Goal: Task Accomplishment & Management: Manage account settings

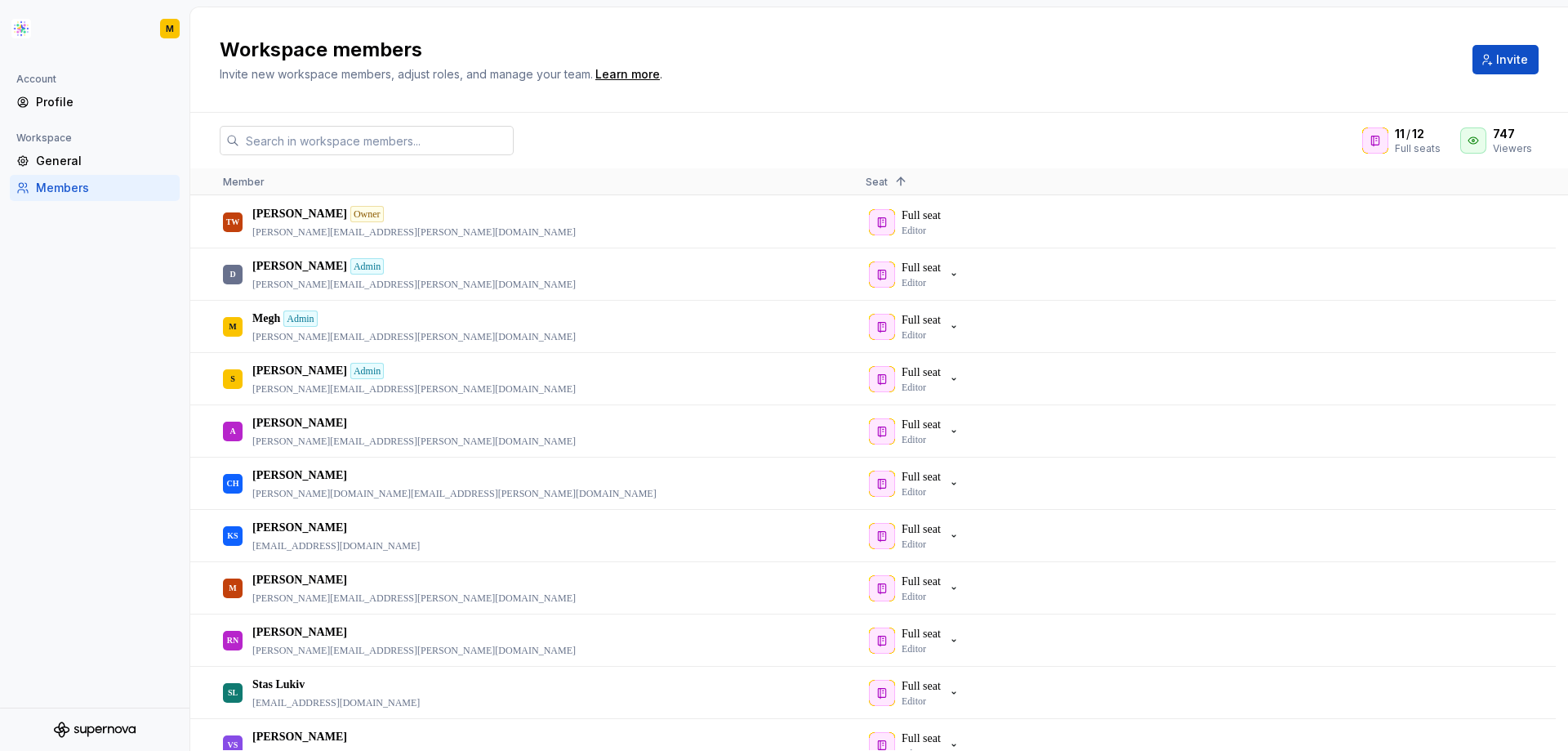
click at [289, 142] on input "text" at bounding box center [376, 140] width 275 height 29
click at [1522, 62] on span "Invite" at bounding box center [1512, 59] width 32 height 16
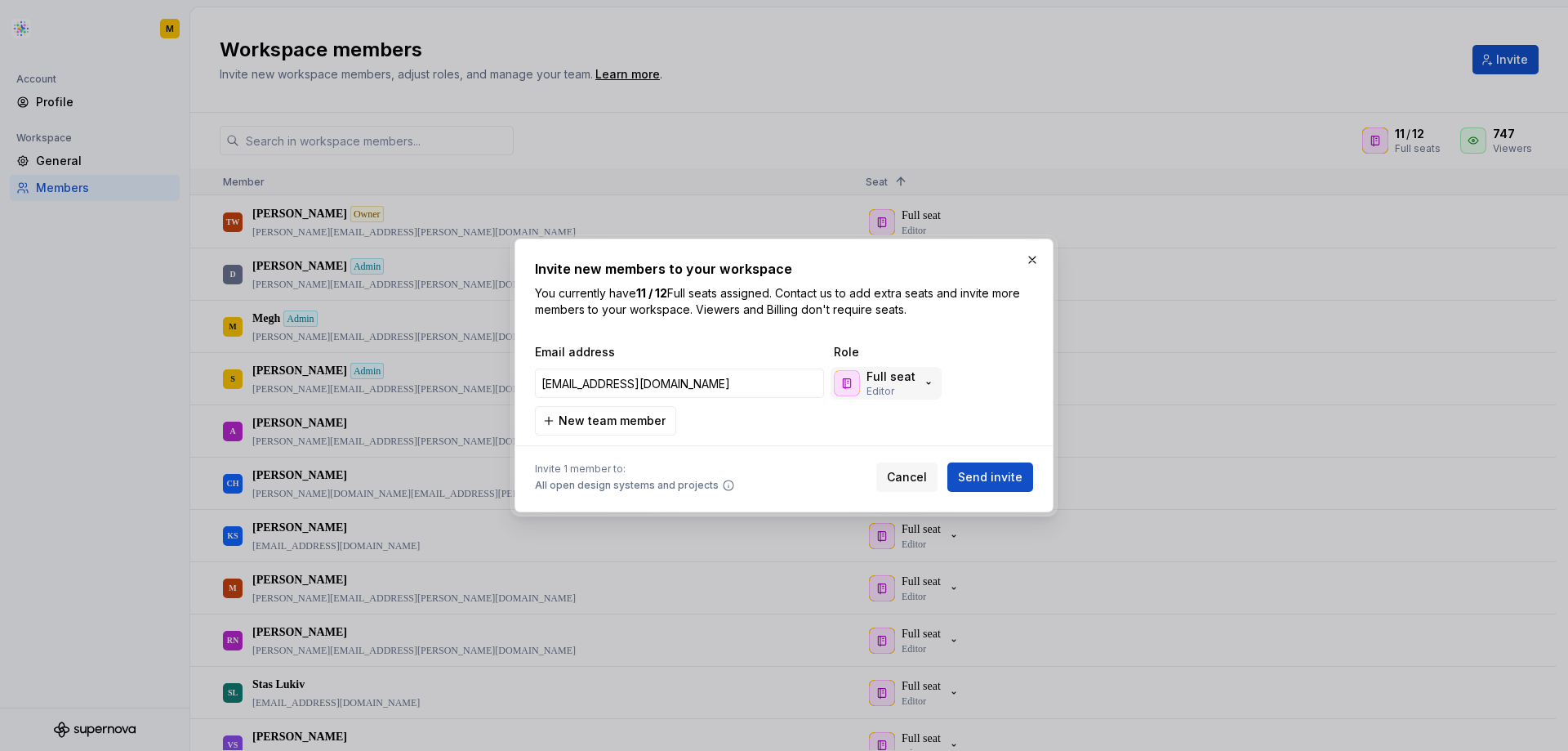
click at [924, 377] on icon "button" at bounding box center [929, 383] width 13 height 13
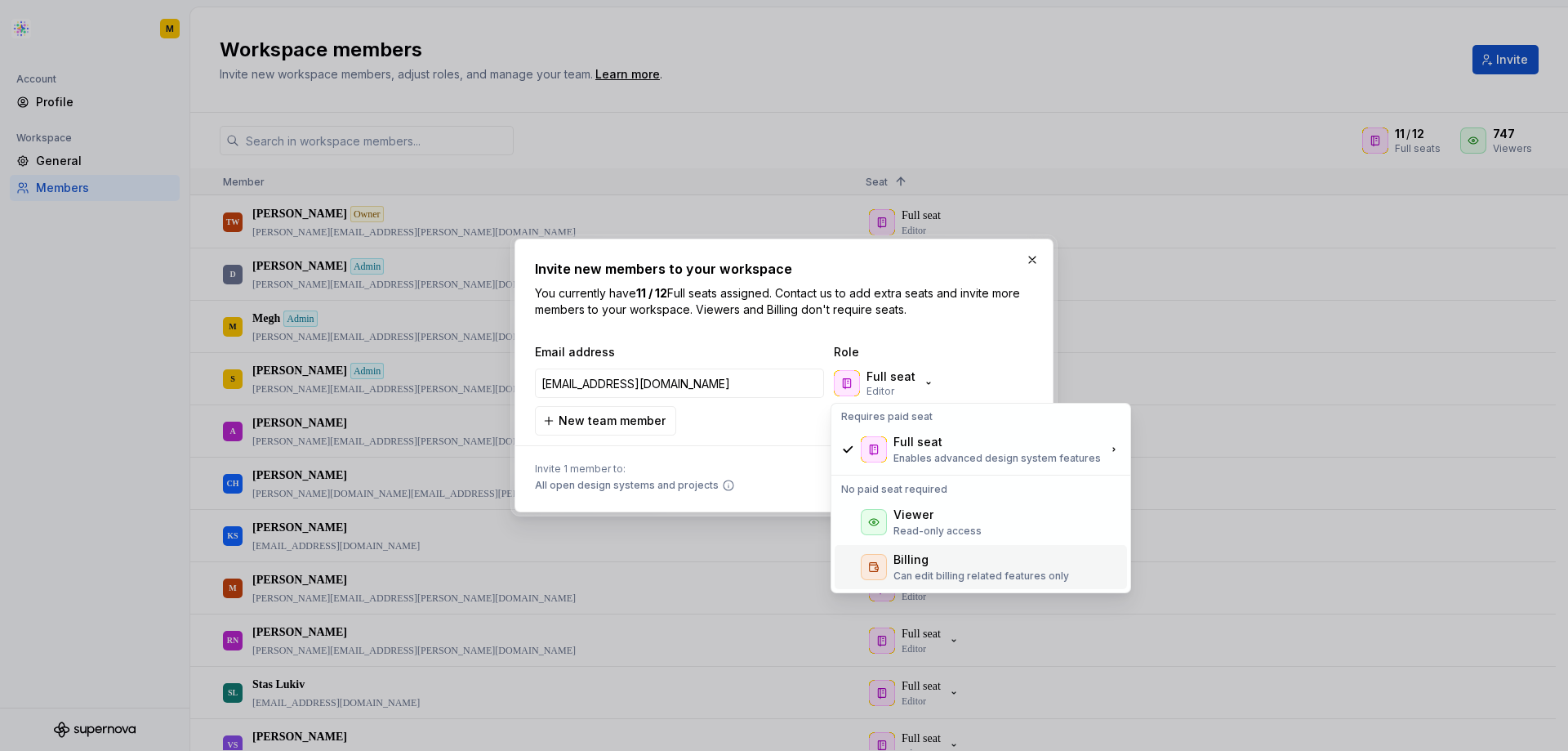
click at [934, 574] on p "Can edit billing related features only" at bounding box center [980, 576] width 175 height 13
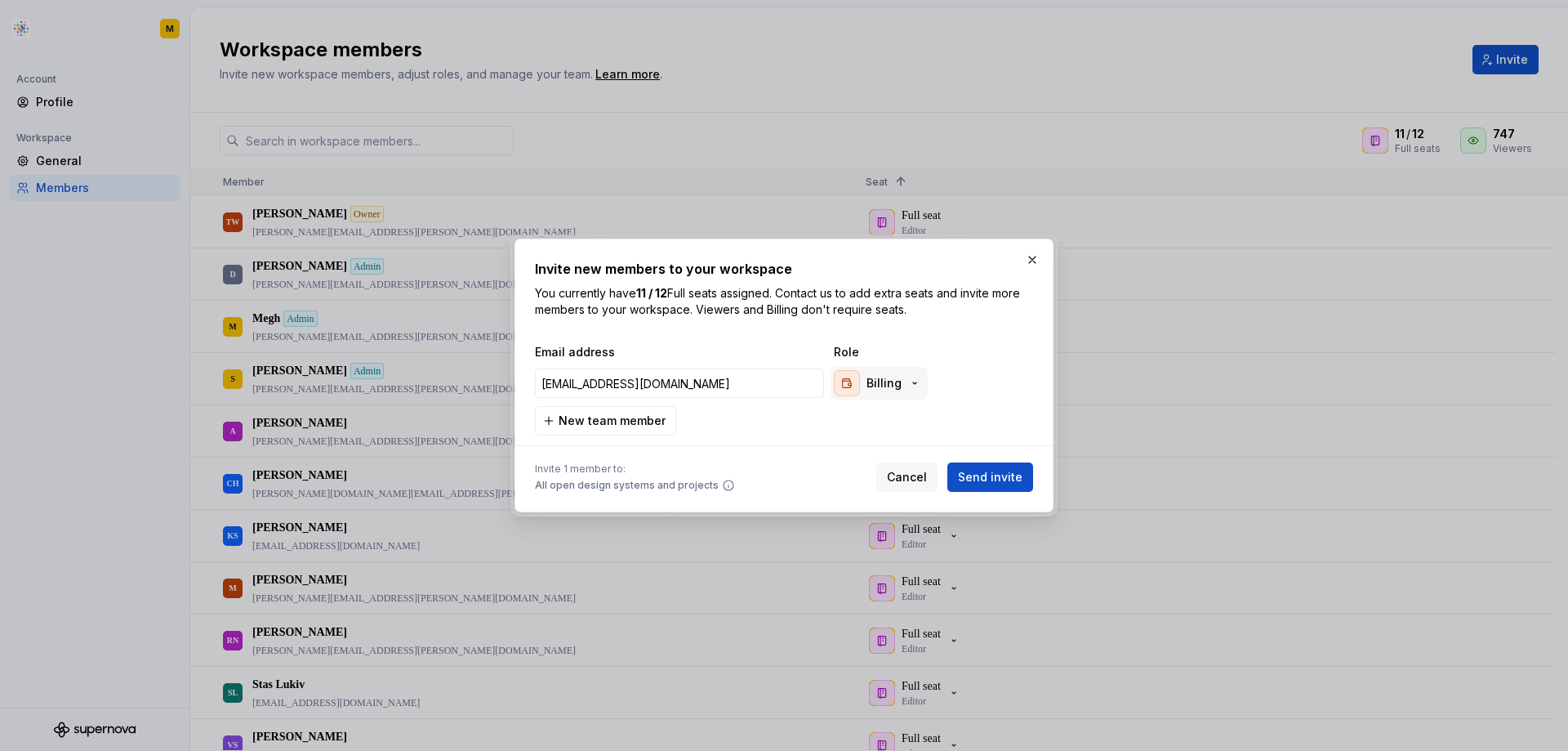
click at [914, 390] on div "Billing" at bounding box center [877, 383] width 87 height 26
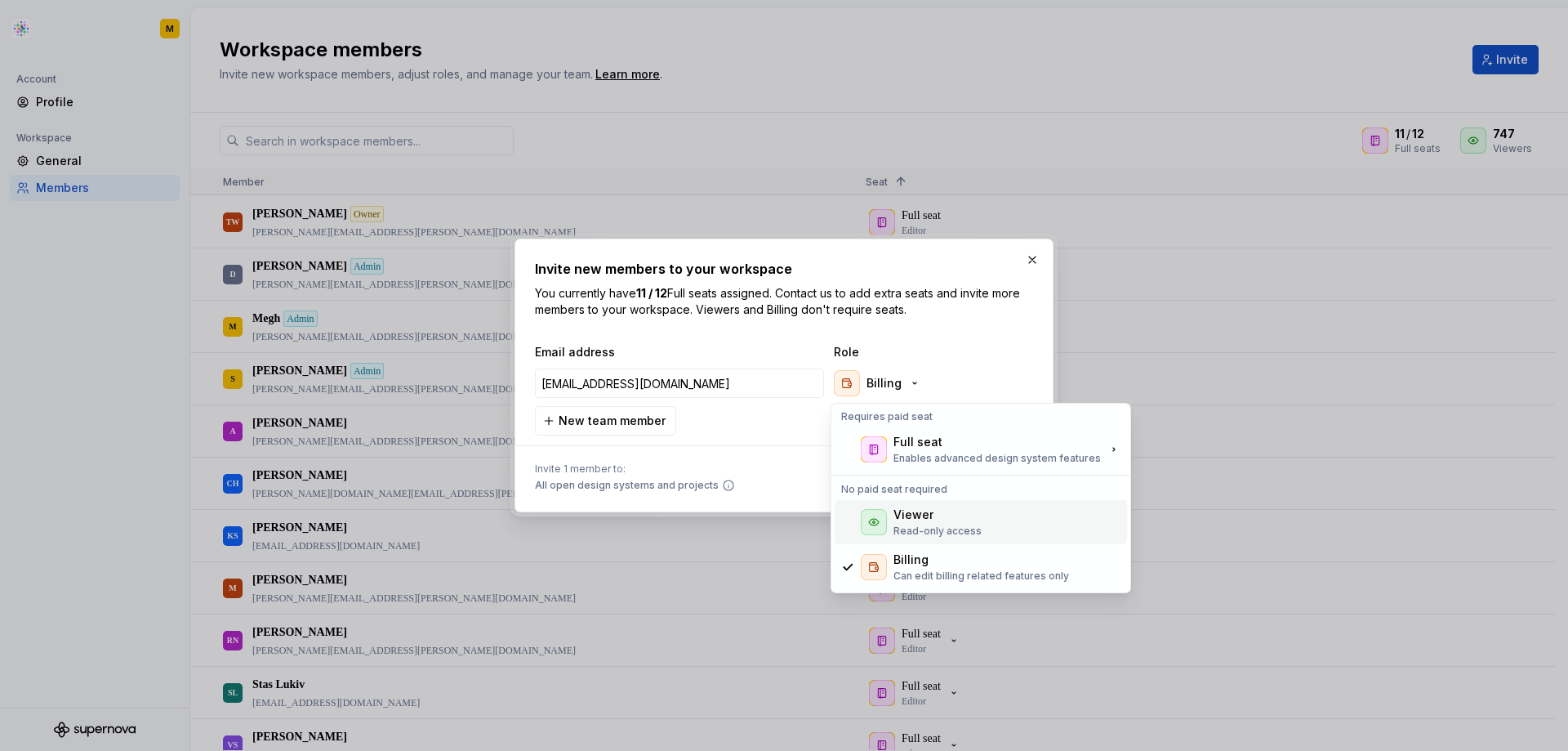
click at [913, 512] on div "Viewer" at bounding box center [913, 514] width 40 height 16
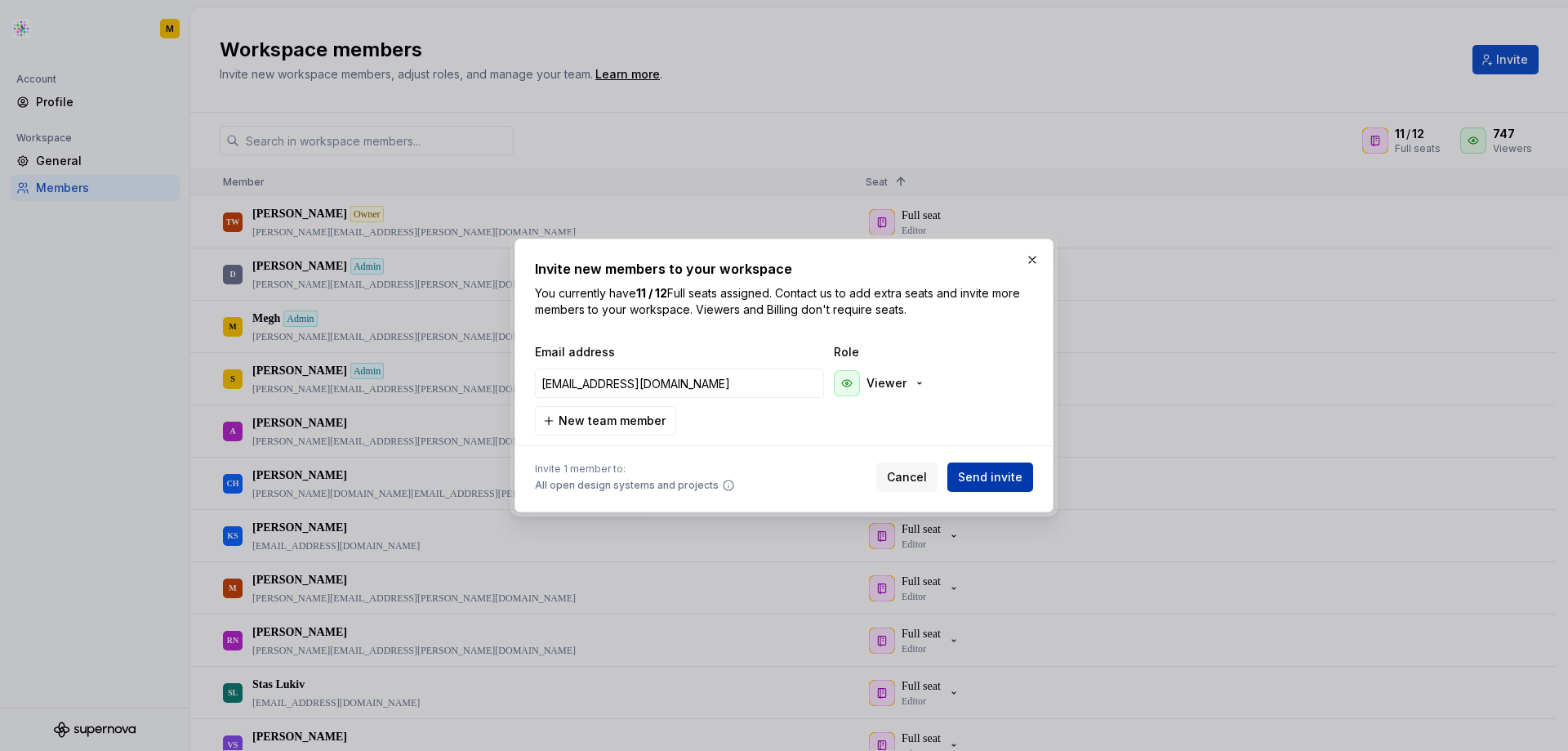
click at [997, 478] on span "Send invite" at bounding box center [990, 476] width 65 height 16
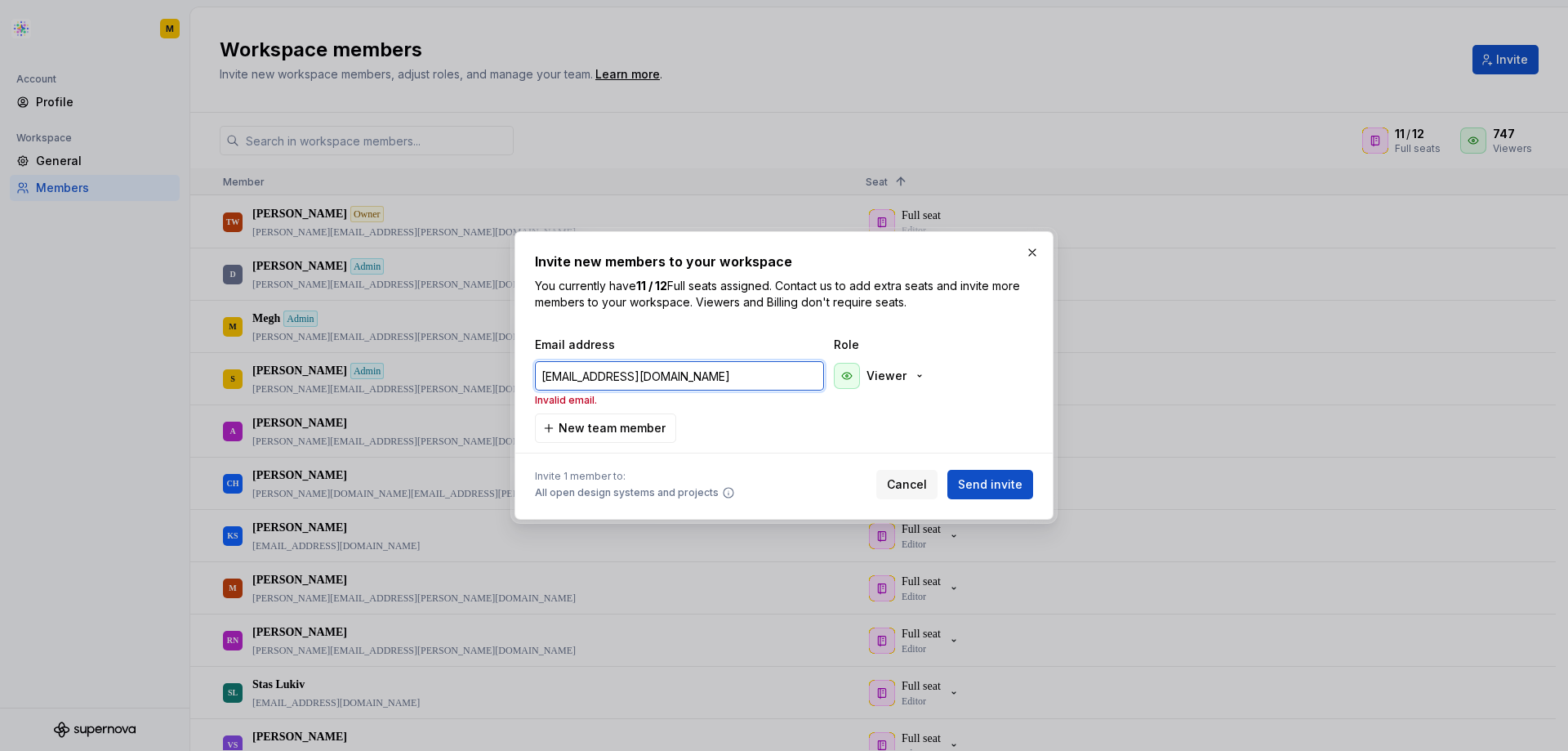
drag, startPoint x: 749, startPoint y: 377, endPoint x: 493, endPoint y: 375, distance: 256.0
click at [493, 375] on div "Invite new members to your workspace You currently have 11 / 12 Full seats assi…" at bounding box center [784, 375] width 1568 height 751
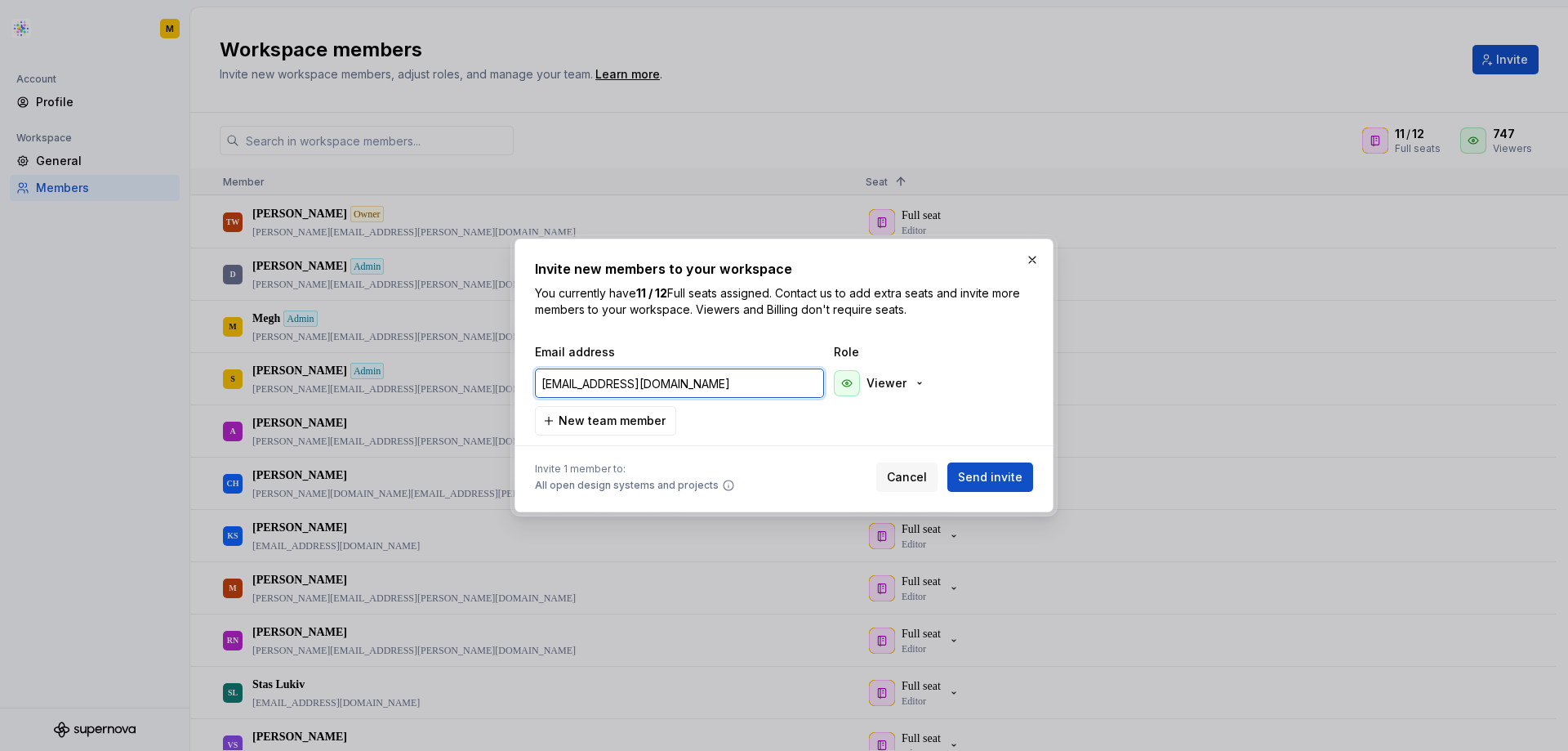
click at [627, 385] on input "[EMAIL_ADDRESS][DOMAIN_NAME]" at bounding box center [679, 383] width 289 height 29
click at [578, 391] on input "[EMAIL_ADDRESS][DOMAIN_NAME]" at bounding box center [679, 383] width 289 height 29
click at [746, 386] on input "[EMAIL_ADDRESS][DOMAIN_NAME]" at bounding box center [679, 383] width 289 height 29
type input "[EMAIL_ADDRESS][DOMAIN_NAME]"
click at [1016, 467] on button "Send invite" at bounding box center [990, 476] width 85 height 29
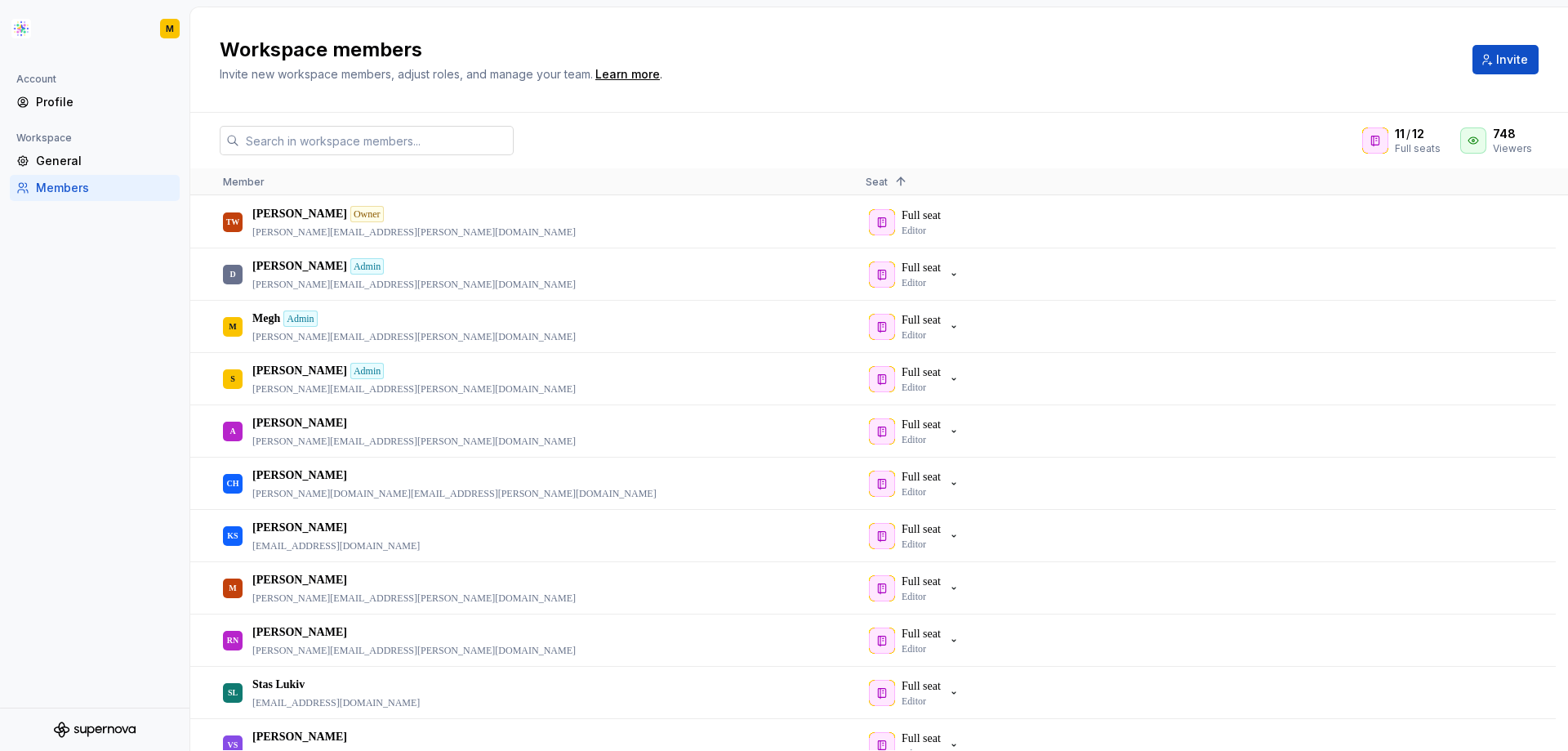
click at [434, 135] on input "text" at bounding box center [376, 140] width 275 height 29
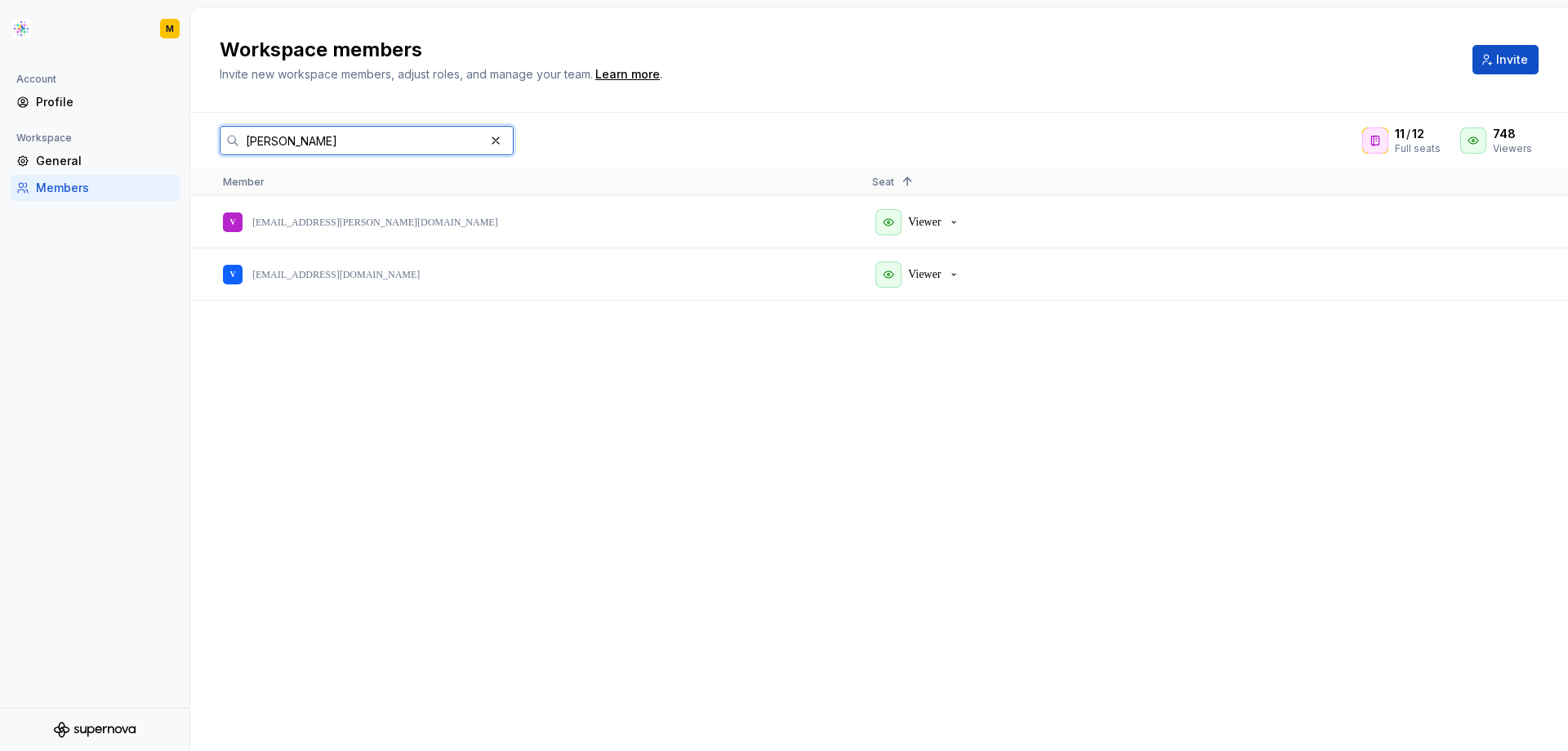
type input "vandan"
click at [956, 224] on icon "button" at bounding box center [954, 222] width 13 height 13
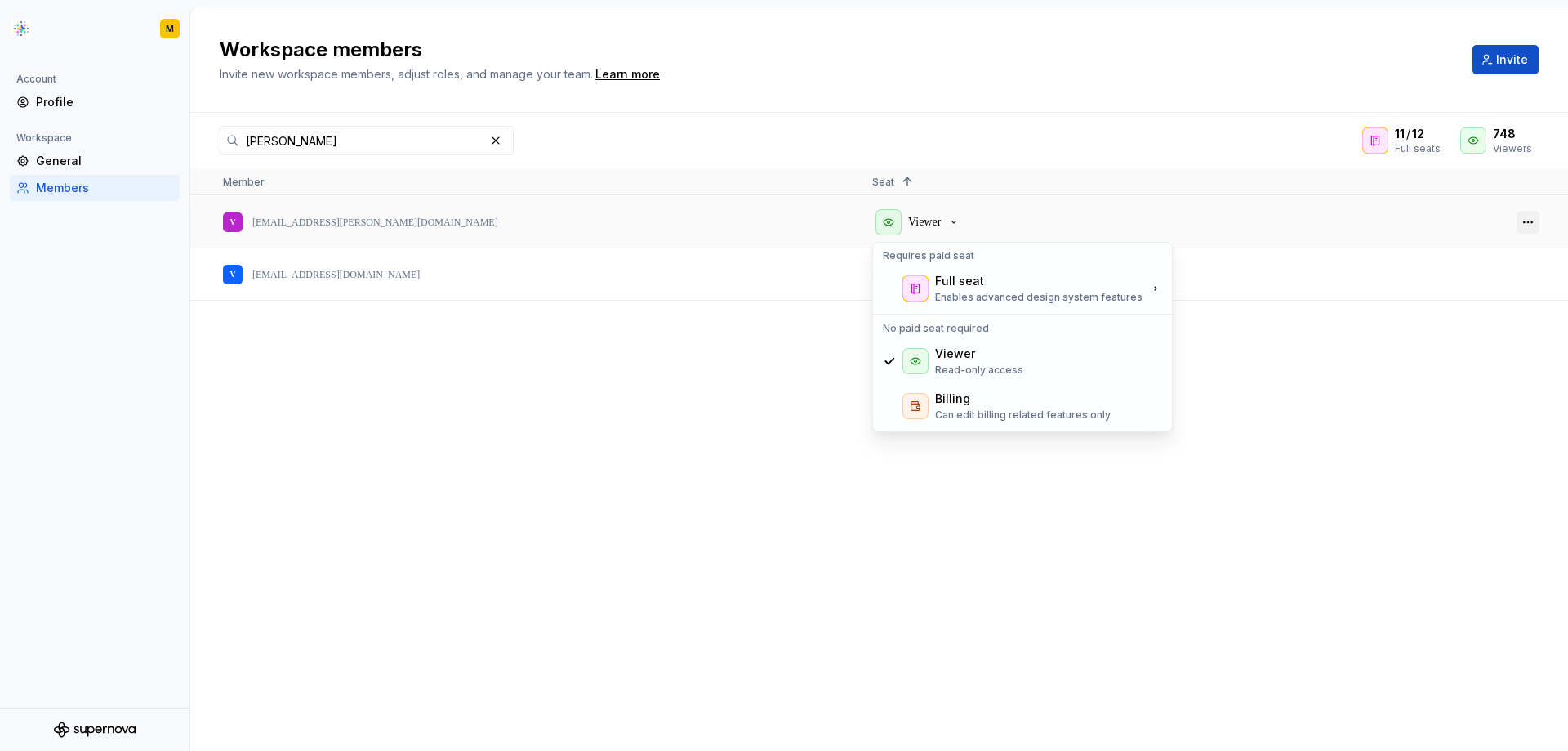
click at [1528, 226] on button "button" at bounding box center [1528, 222] width 22 height 23
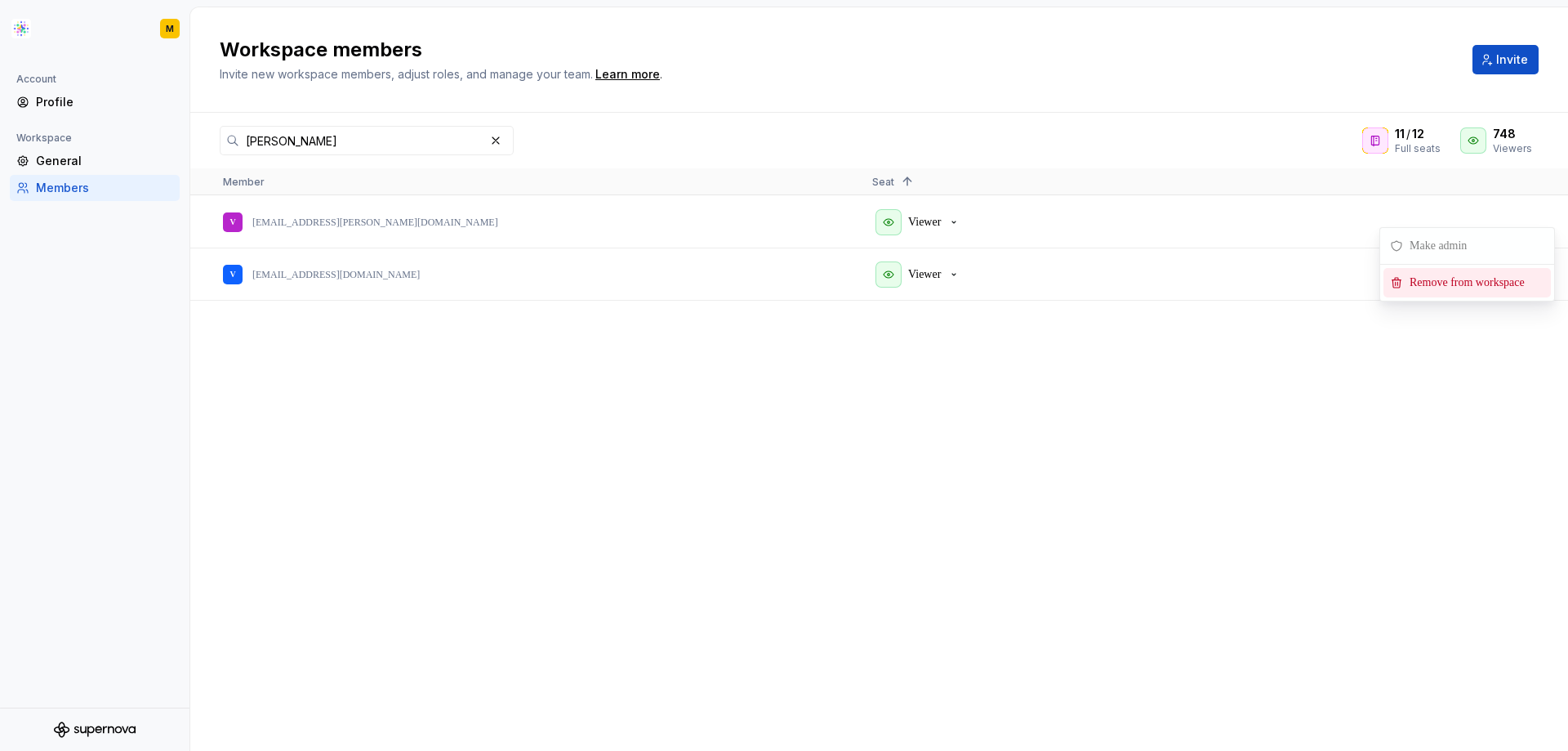
click at [1476, 282] on span "Remove from workspace" at bounding box center [1471, 282] width 135 height 29
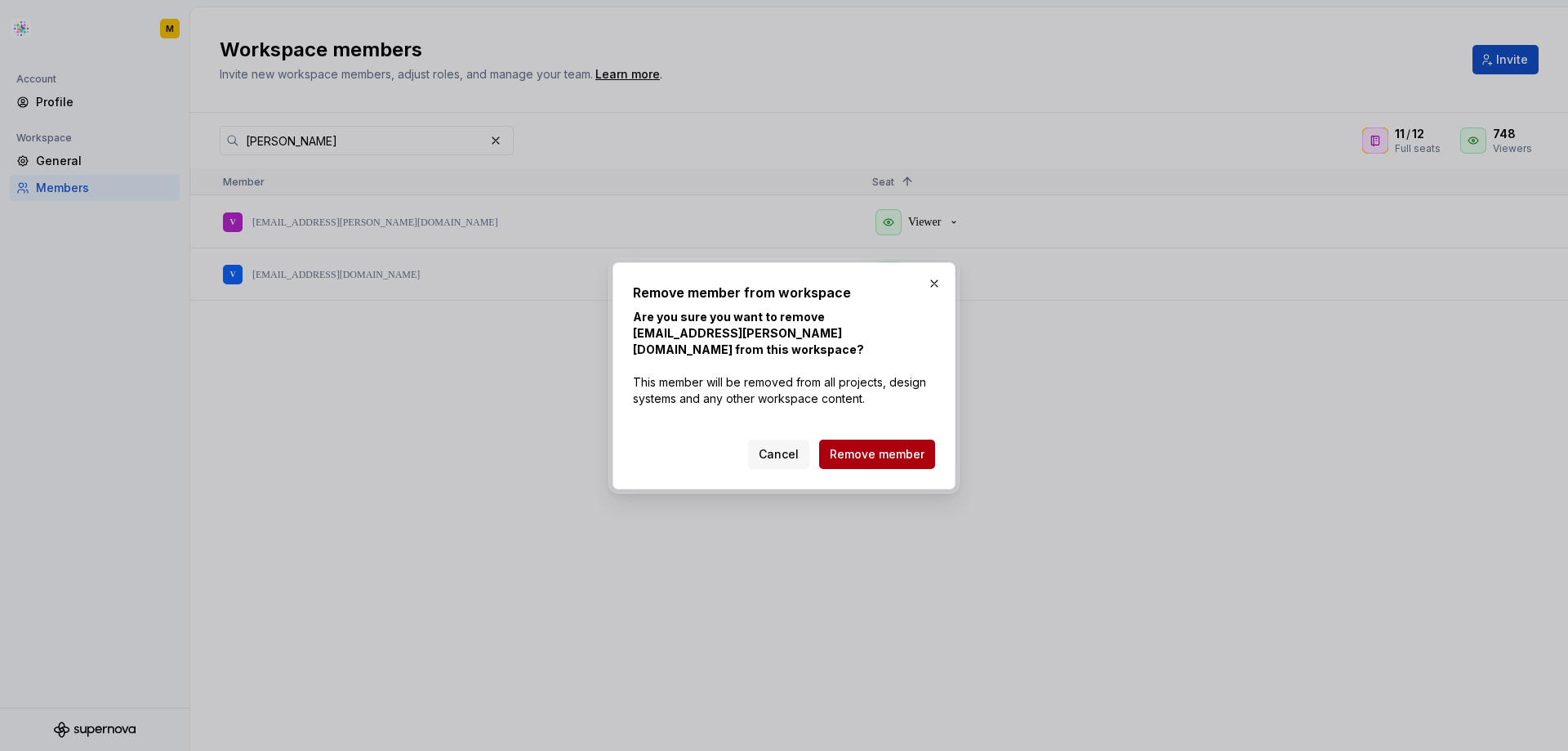
click at [913, 450] on span "Remove member" at bounding box center [876, 454] width 95 height 16
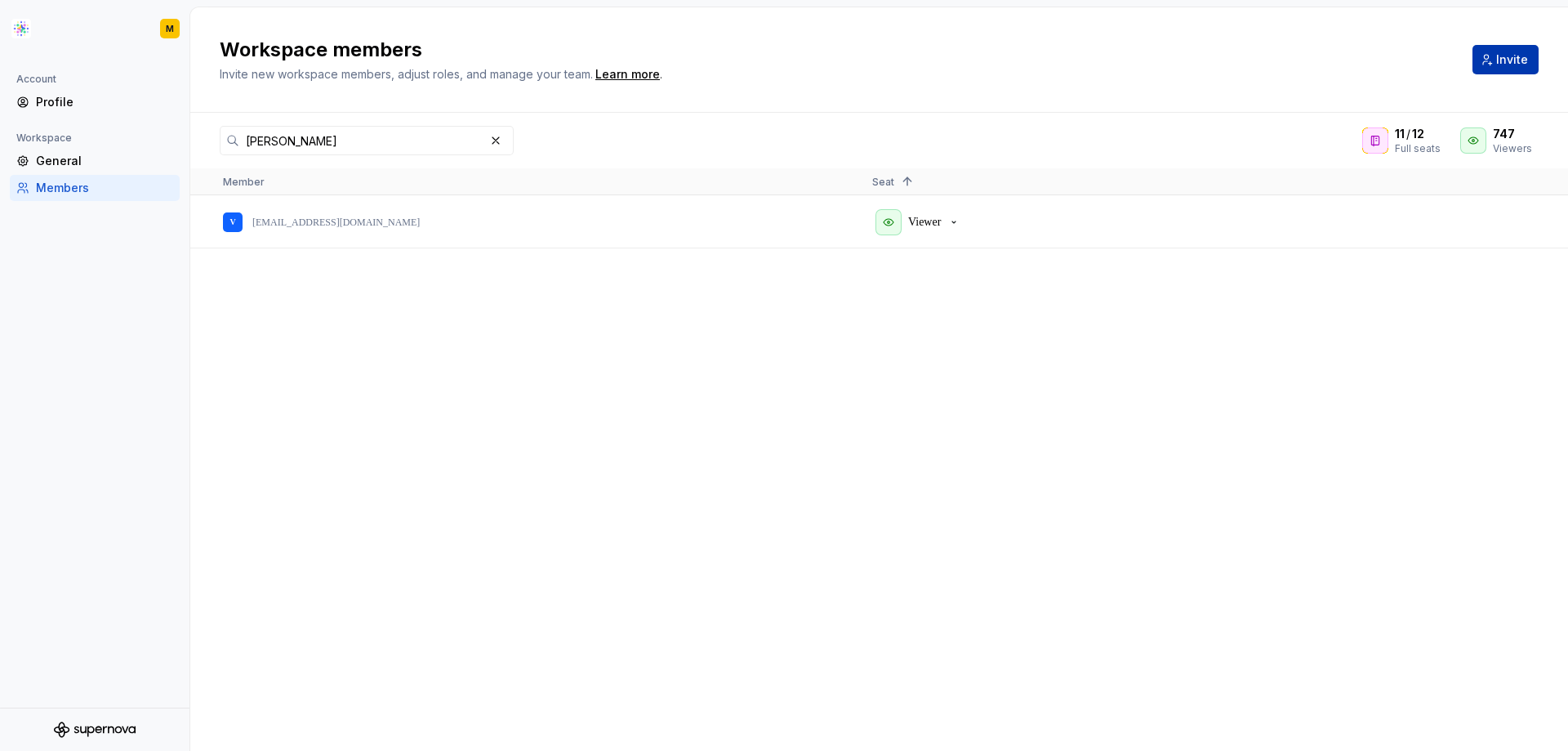
click at [1508, 62] on span "Invite" at bounding box center [1512, 59] width 32 height 16
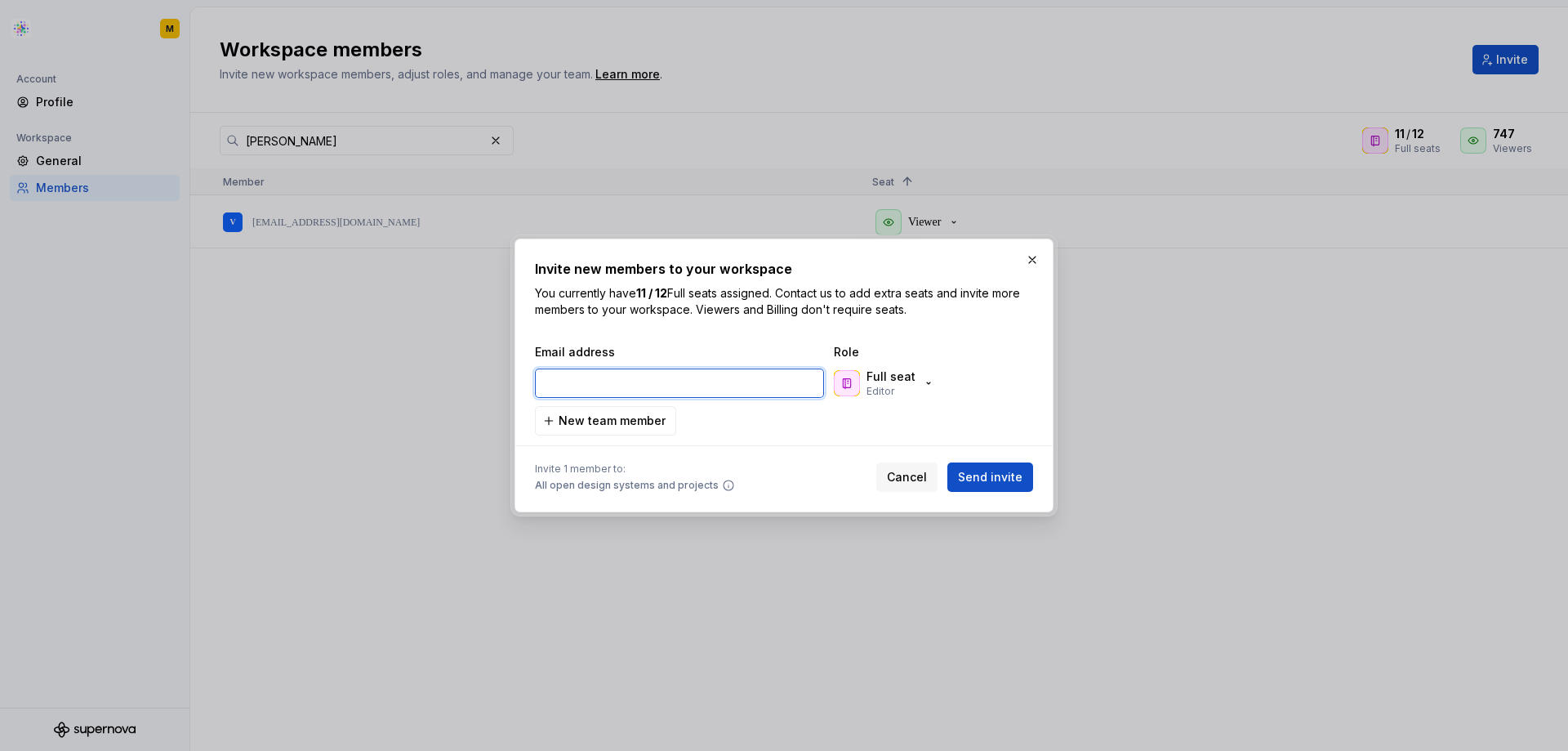
paste input "vandana.d.thakur@accenture.com"
type input "vandana.d.thakur@accenture.com"
click at [933, 371] on button "Full seat Editor" at bounding box center [886, 383] width 111 height 33
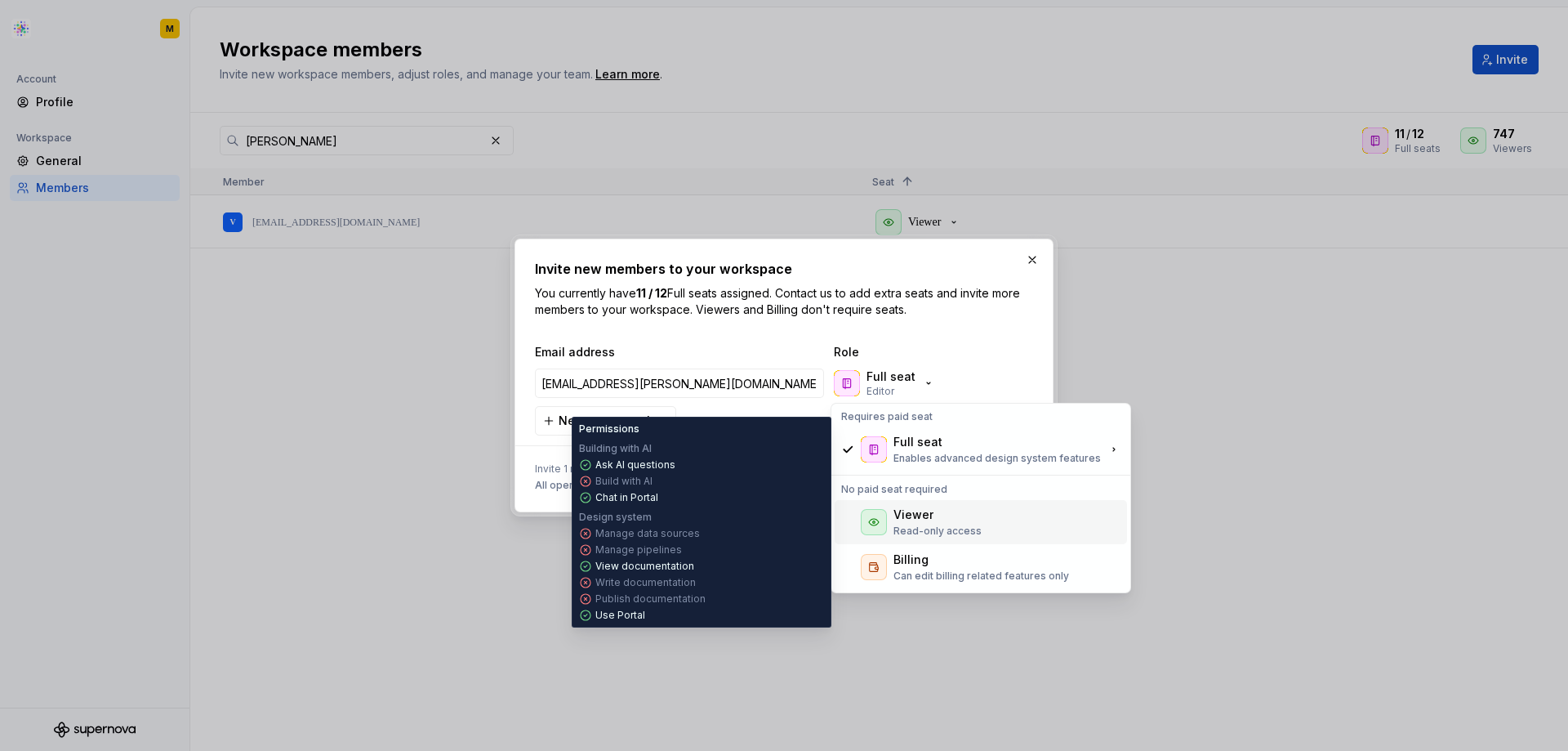
click at [918, 504] on div "Viewer Read-only access" at bounding box center [980, 521] width 292 height 44
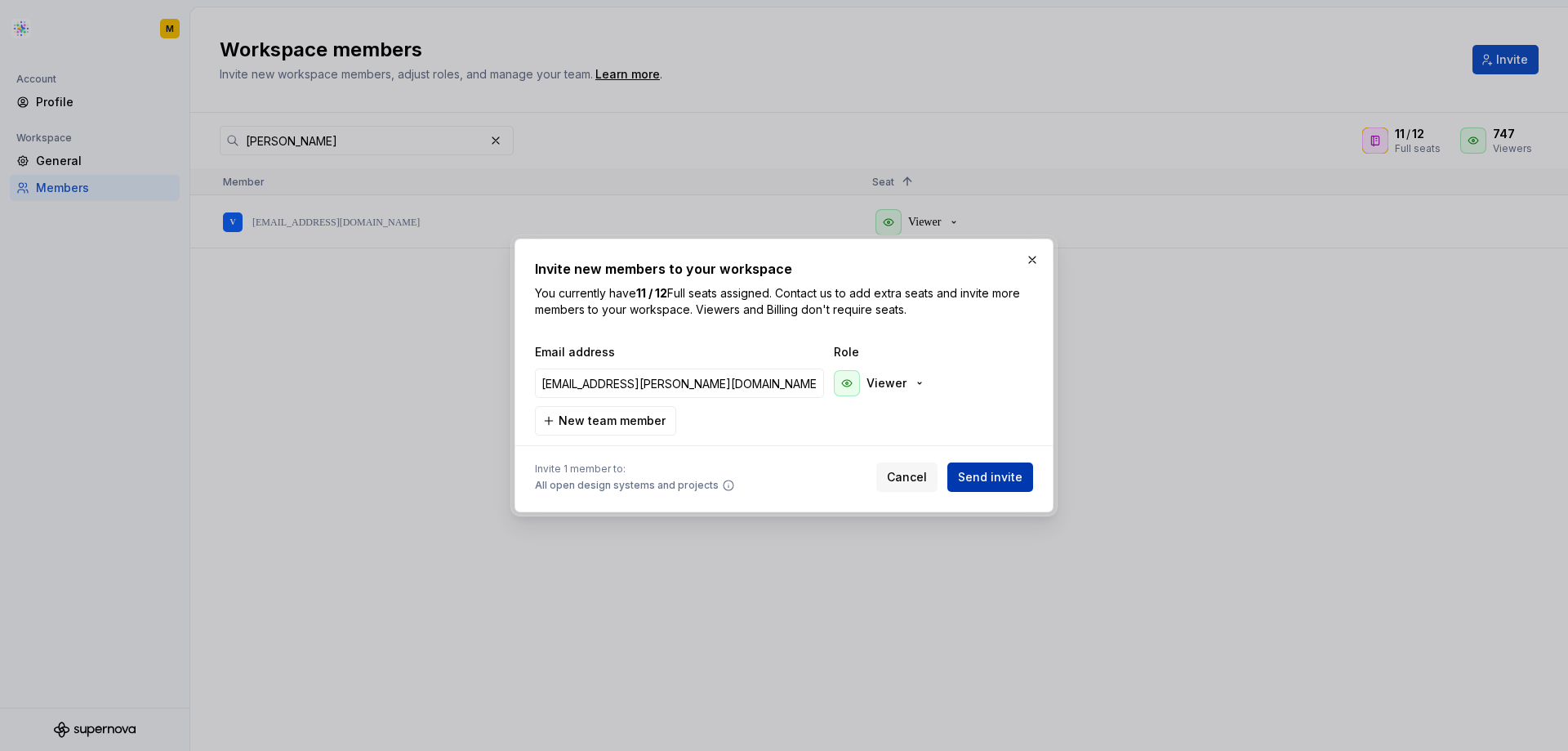
click at [1000, 476] on span "Send invite" at bounding box center [990, 476] width 65 height 16
